Goal: Book appointment/travel/reservation

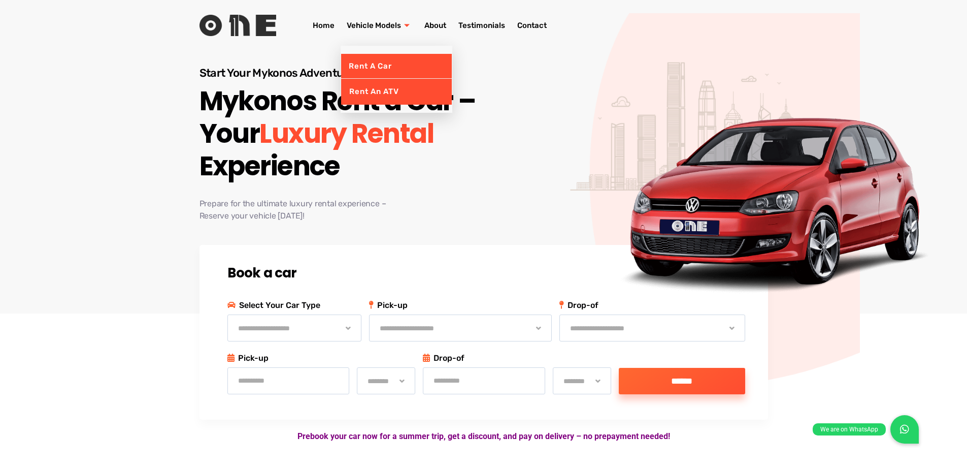
click at [389, 83] on link "Rent an ATV" at bounding box center [396, 91] width 111 height 25
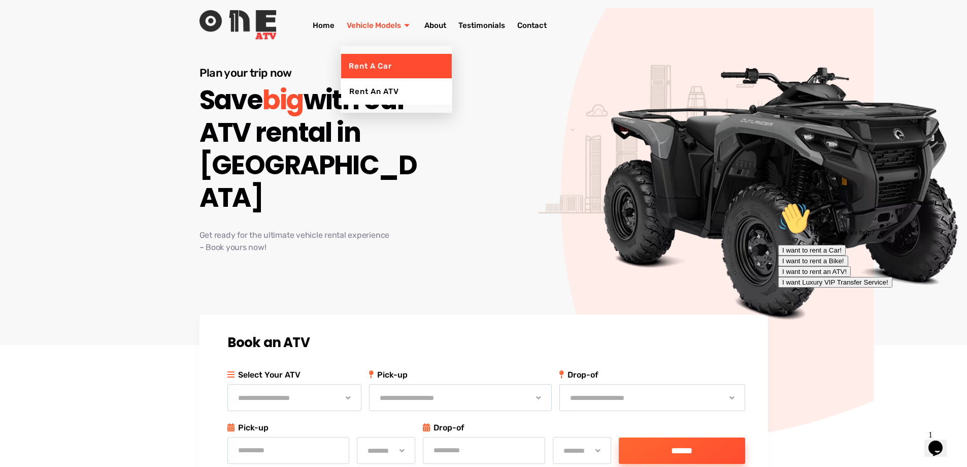
click at [380, 64] on link "Rent a Car" at bounding box center [396, 66] width 111 height 25
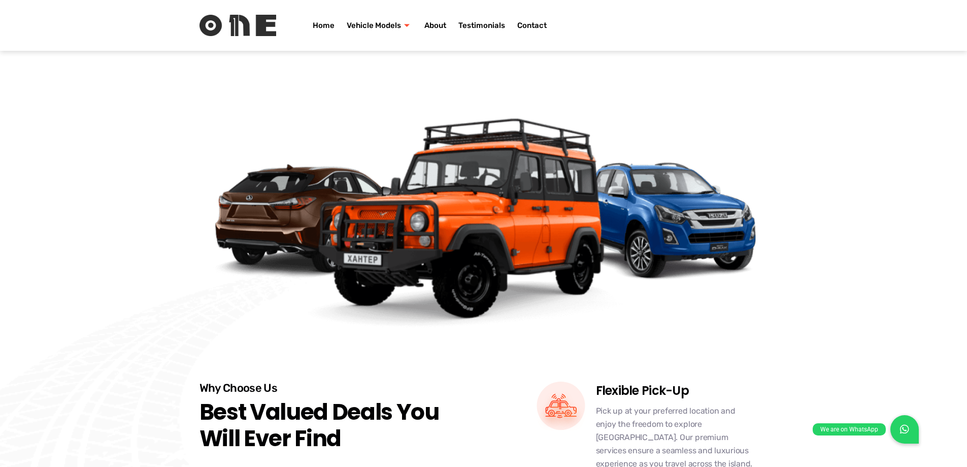
scroll to position [1846, 0]
